Goal: Navigation & Orientation: Find specific page/section

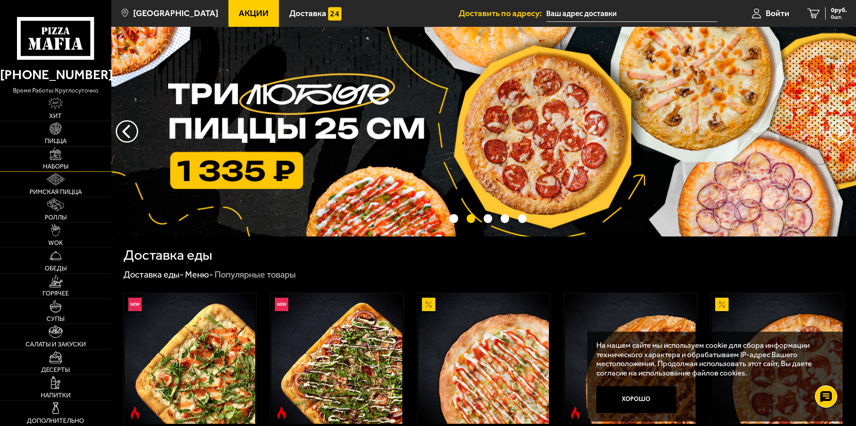
click at [62, 156] on img at bounding box center [56, 154] width 13 height 13
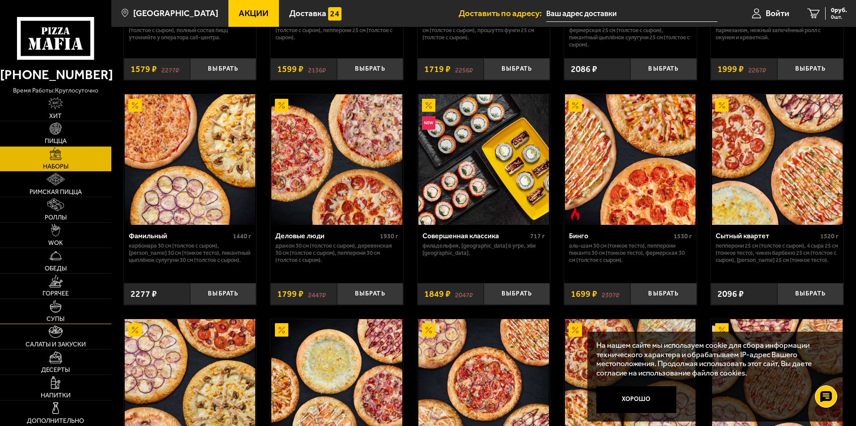
scroll to position [894, 0]
click at [65, 355] on link "Десерты" at bounding box center [55, 362] width 111 height 25
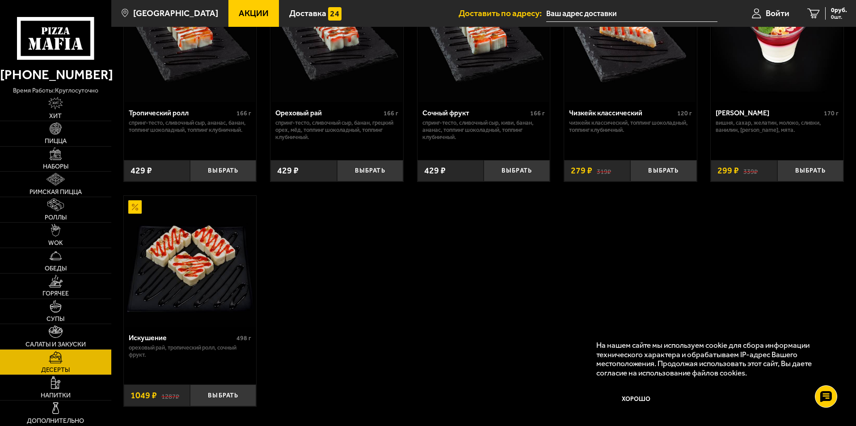
scroll to position [358, 0]
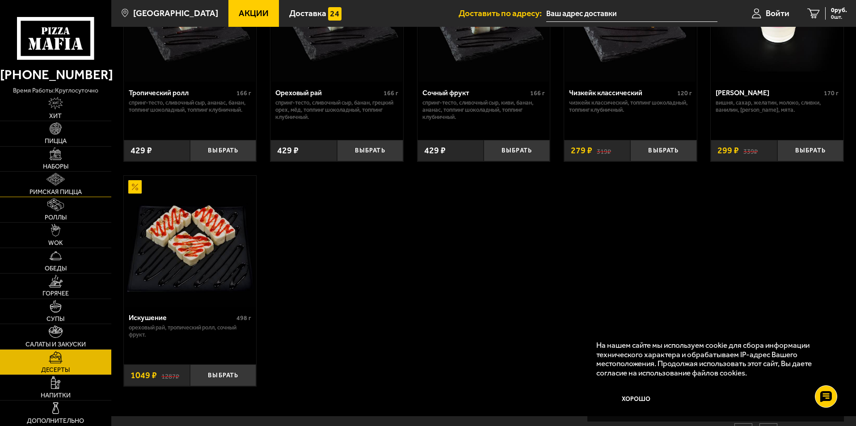
click at [54, 174] on img at bounding box center [56, 179] width 18 height 13
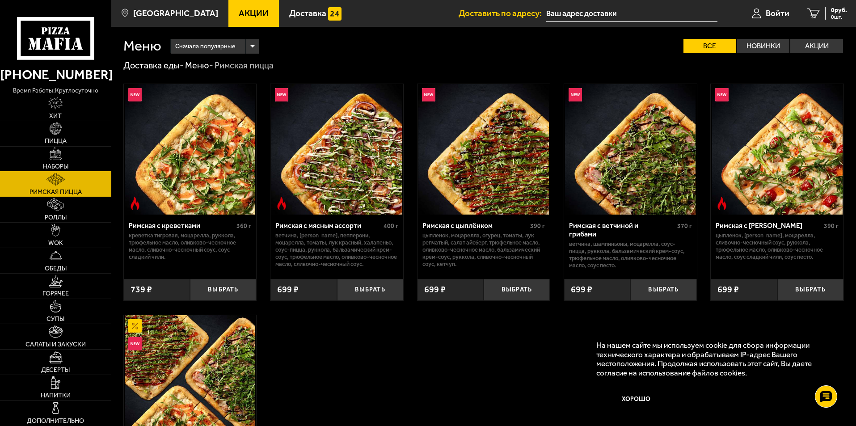
click at [56, 159] on img at bounding box center [56, 154] width 13 height 13
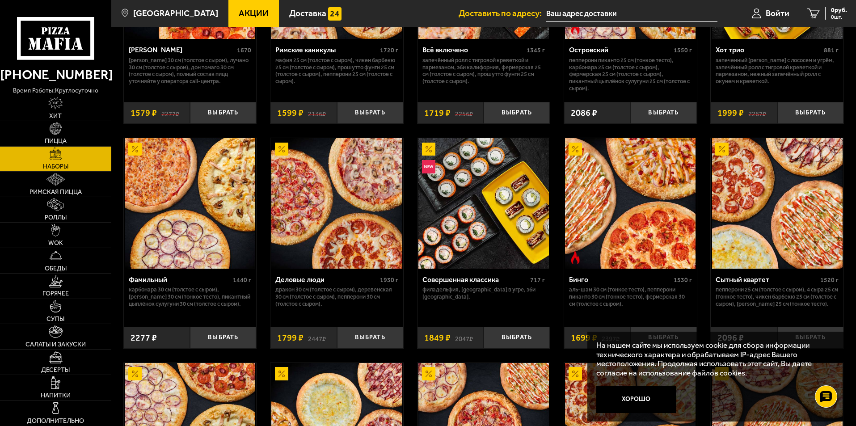
scroll to position [850, 0]
